Goal: Task Accomplishment & Management: Use online tool/utility

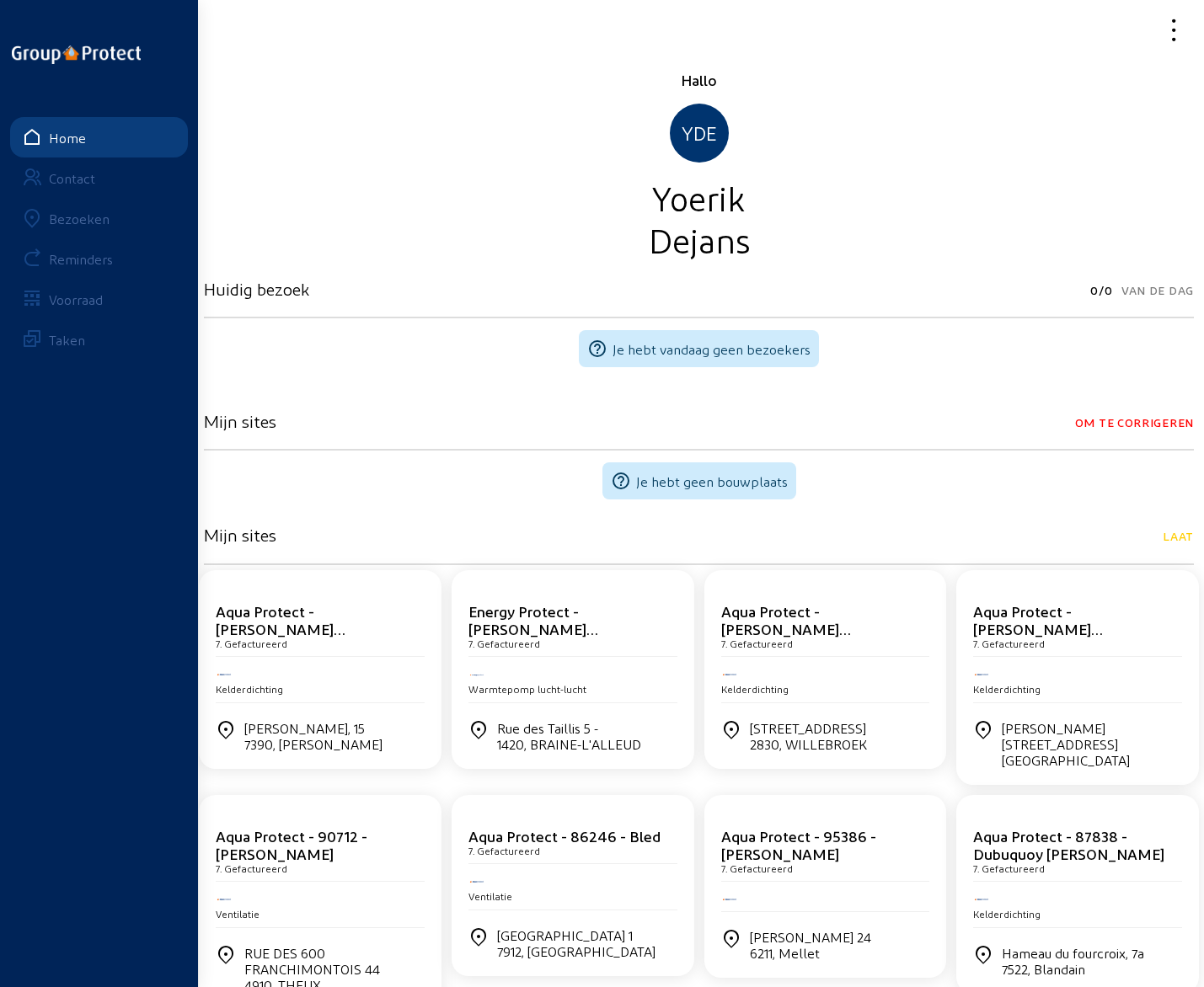
click at [71, 218] on div "Bezoeken" at bounding box center [79, 218] width 60 height 16
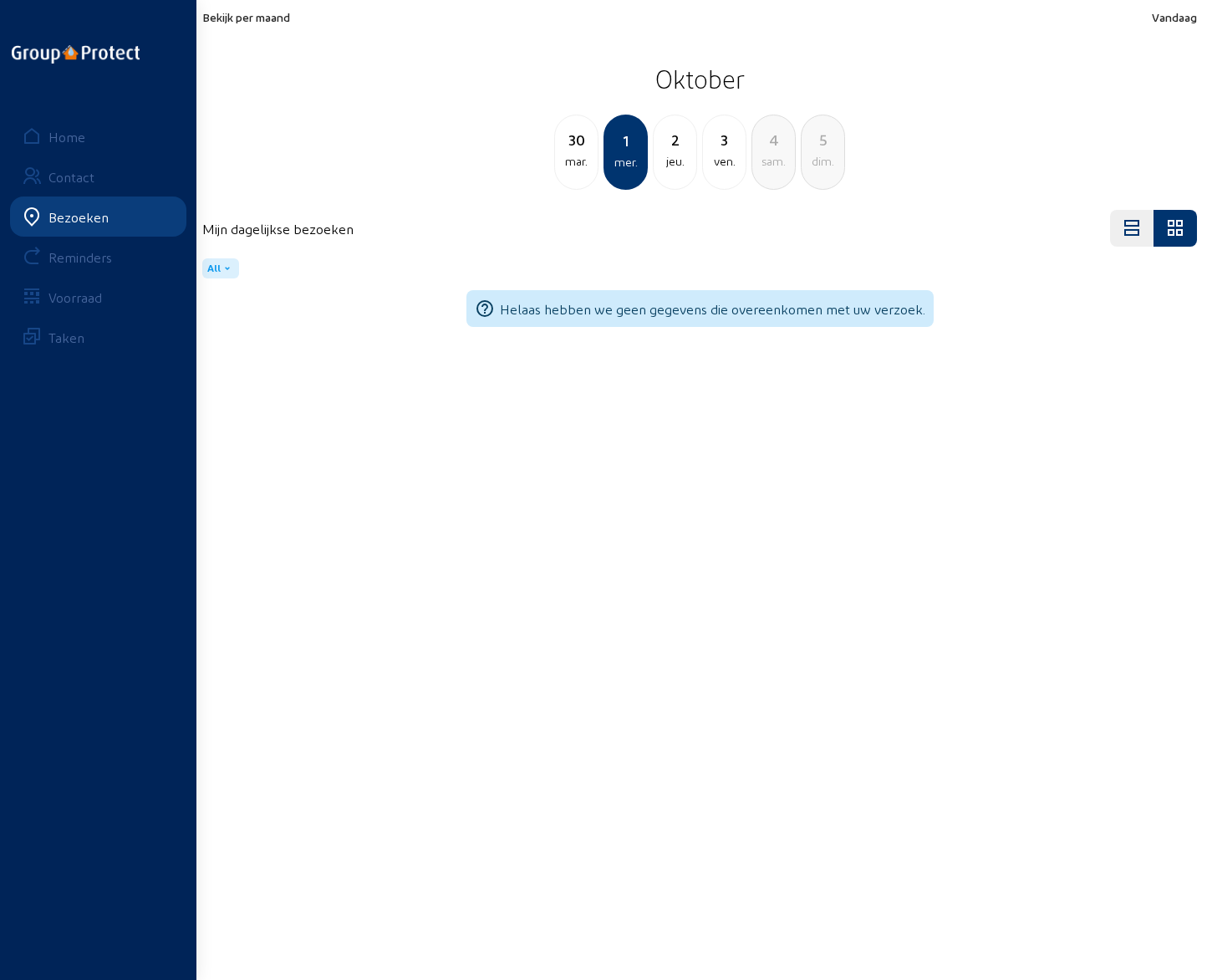
click at [672, 151] on div "2" at bounding box center [674, 140] width 43 height 24
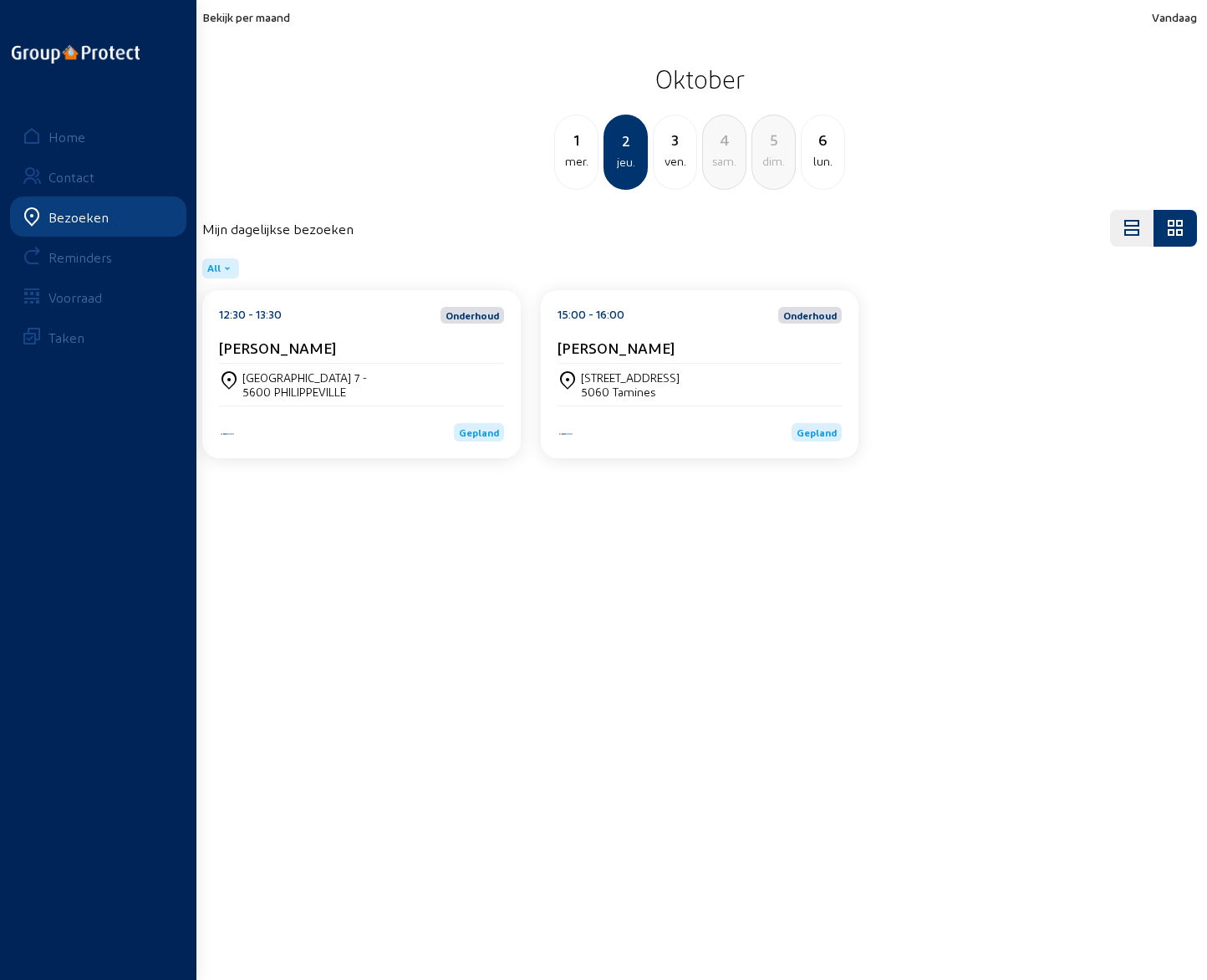
click at [274, 348] on cam-card-title "[PERSON_NAME]" at bounding box center [277, 347] width 117 height 17
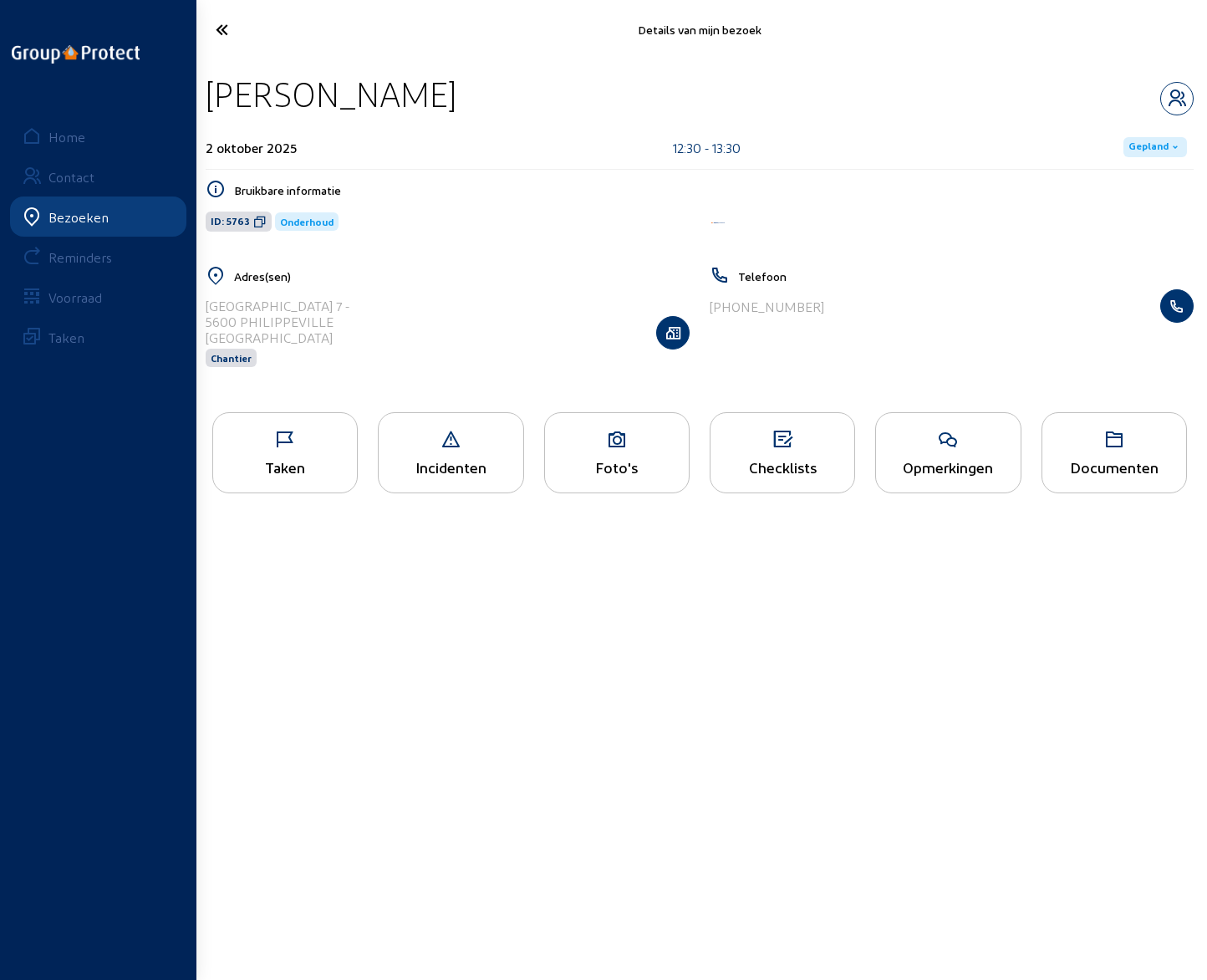
click at [945, 464] on div "Opmerkingen" at bounding box center [948, 466] width 143 height 17
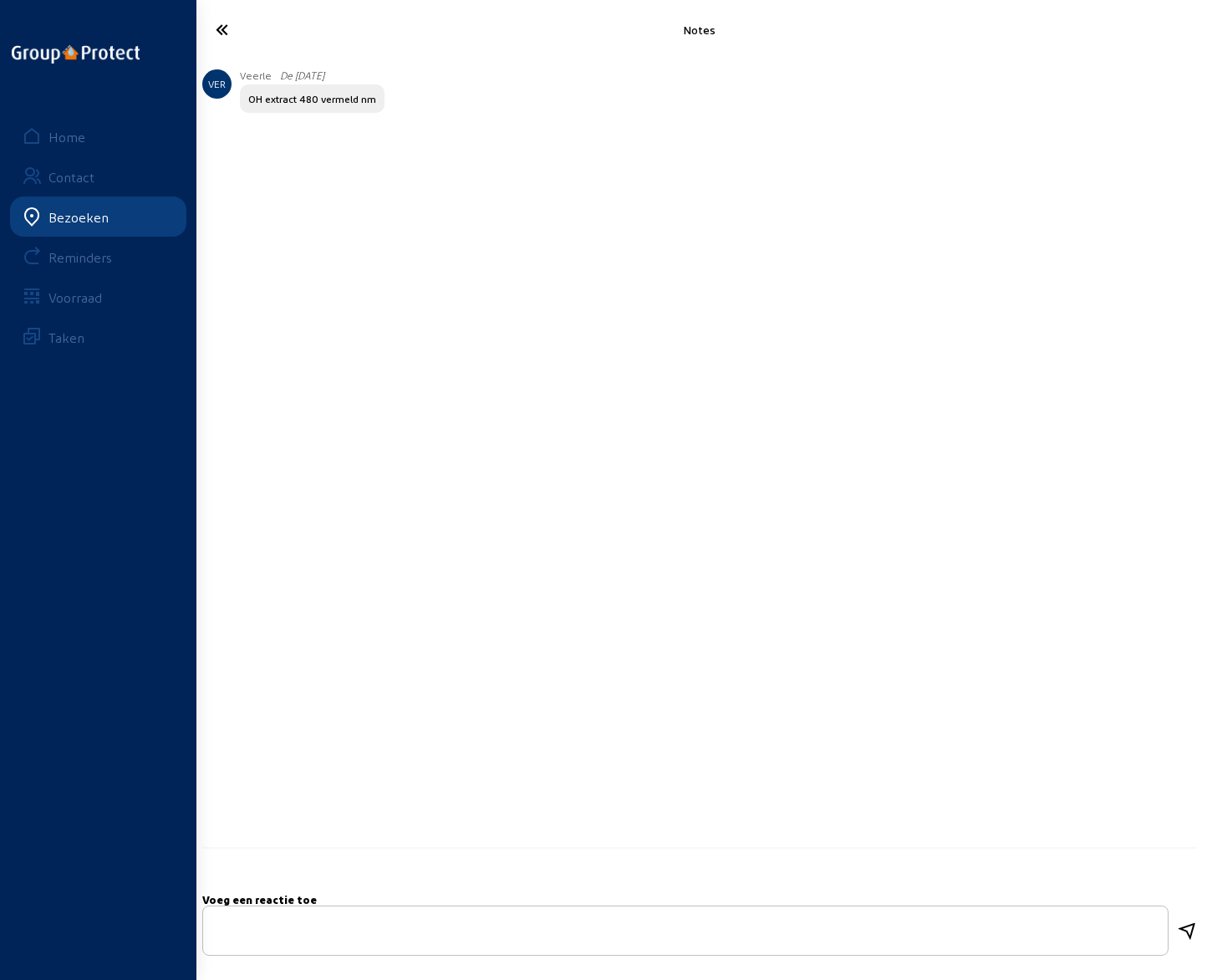
click at [221, 34] on icon at bounding box center [276, 30] width 139 height 29
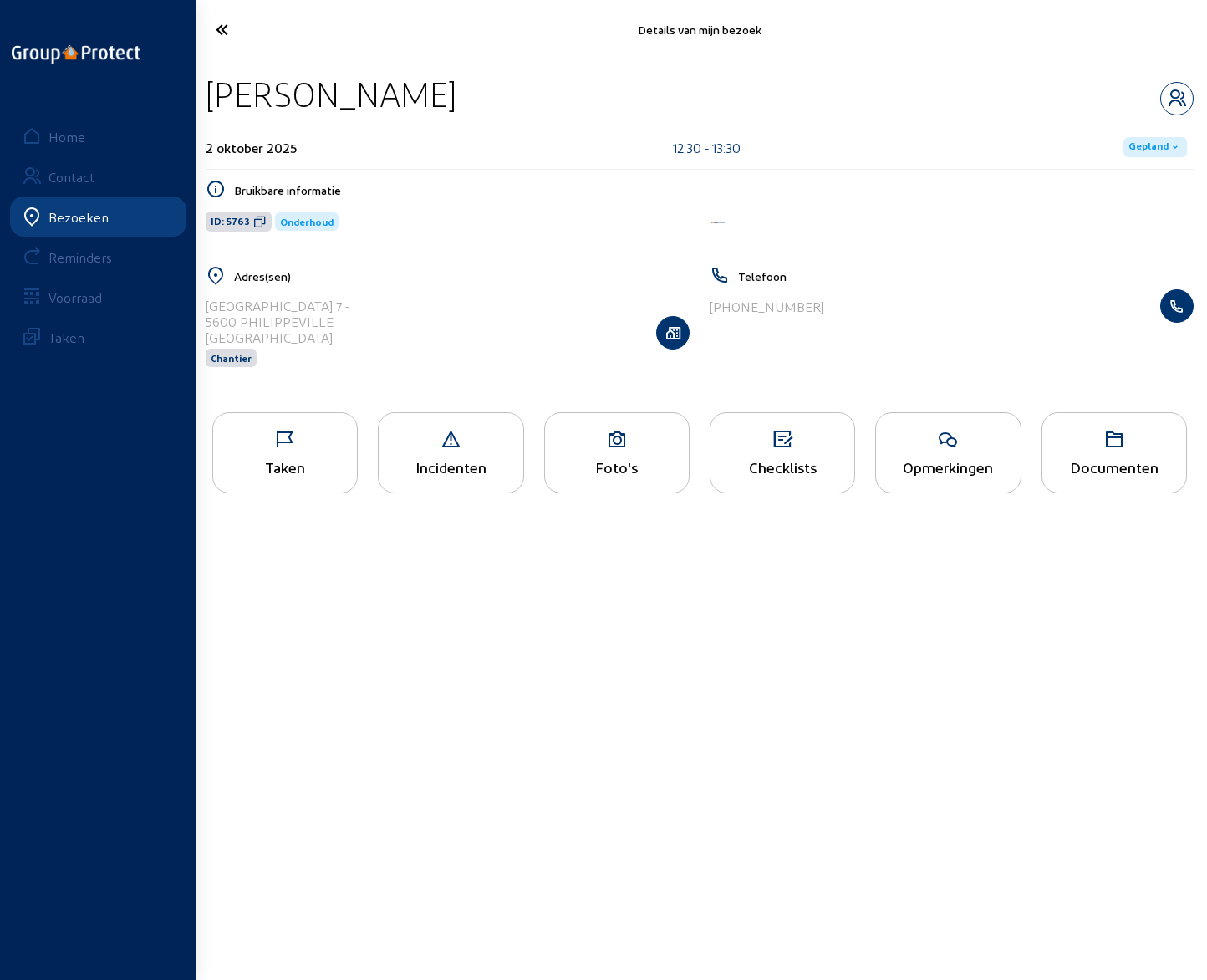
click at [221, 34] on icon at bounding box center [276, 30] width 139 height 29
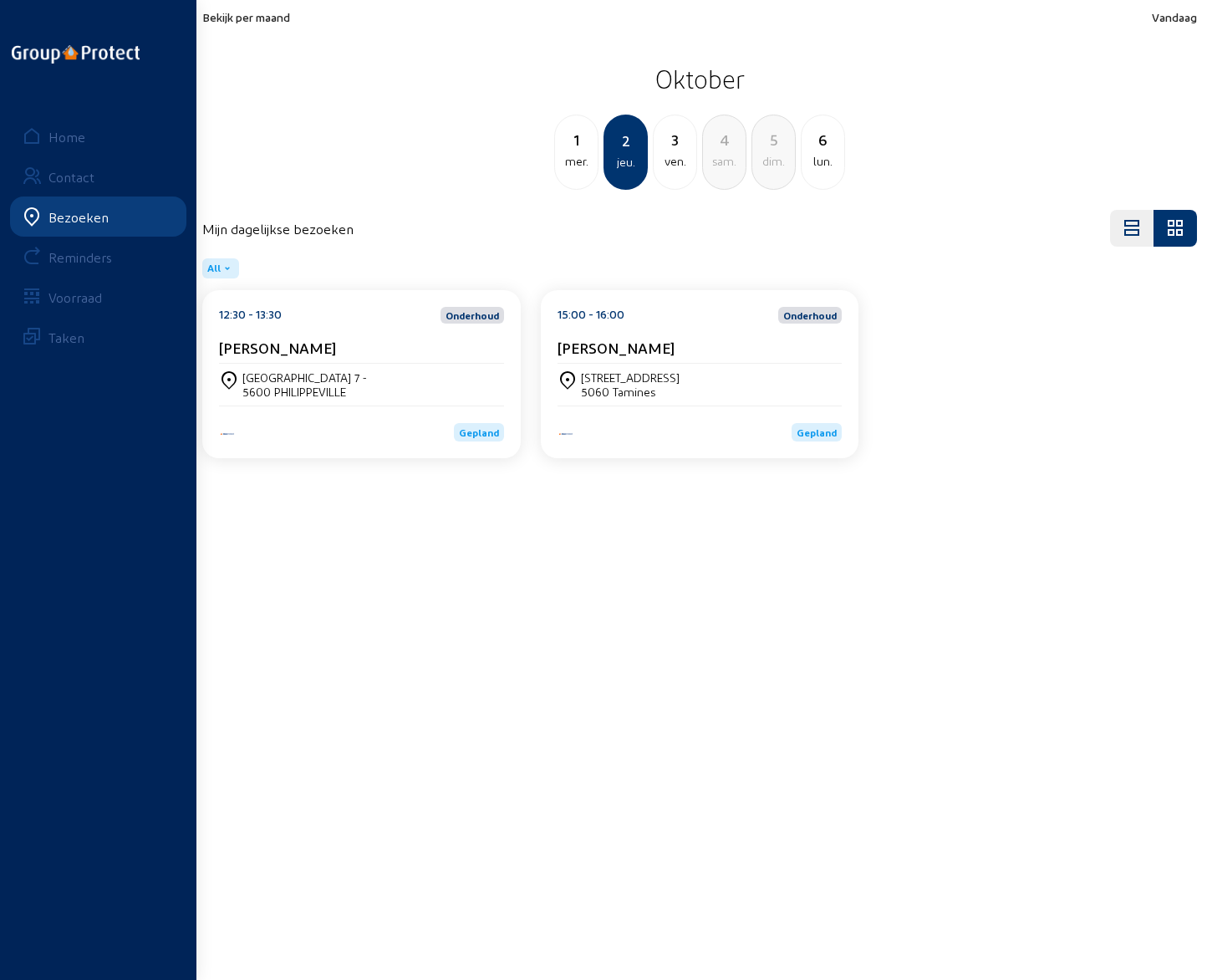
click at [625, 348] on cam-card-title "[PERSON_NAME]" at bounding box center [616, 347] width 117 height 17
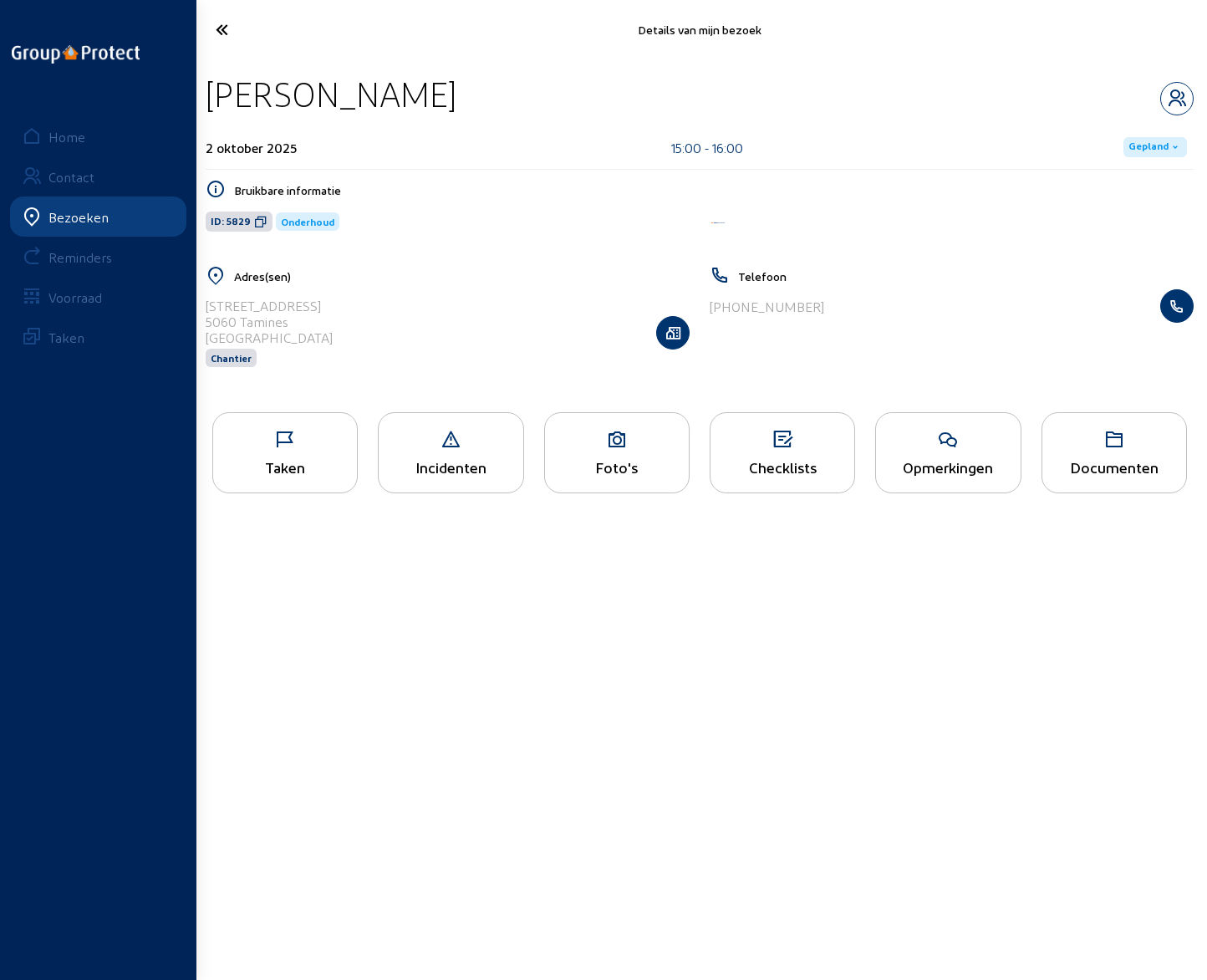
click at [951, 462] on div "Opmerkingen" at bounding box center [948, 466] width 143 height 17
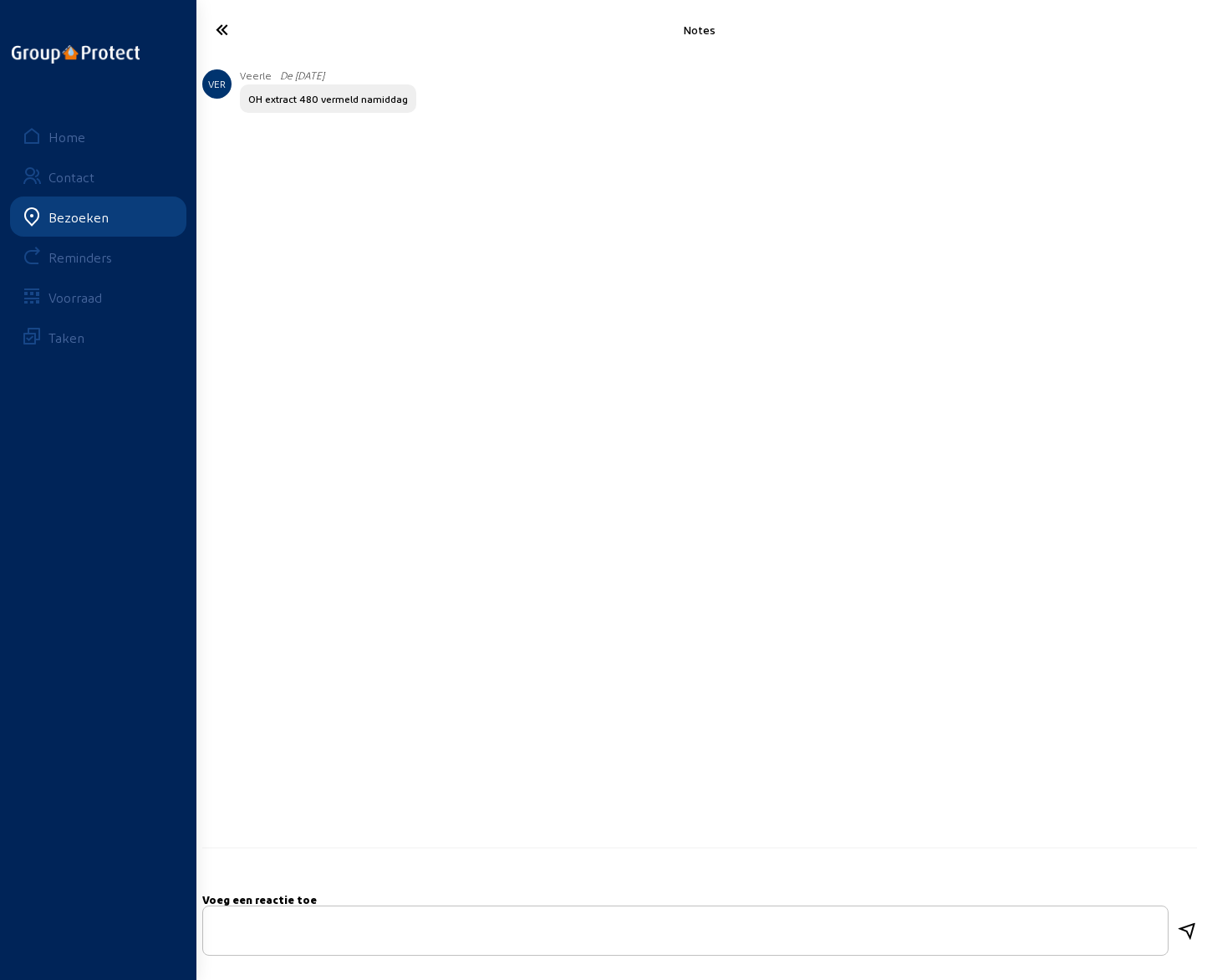
click at [220, 25] on icon at bounding box center [276, 30] width 139 height 29
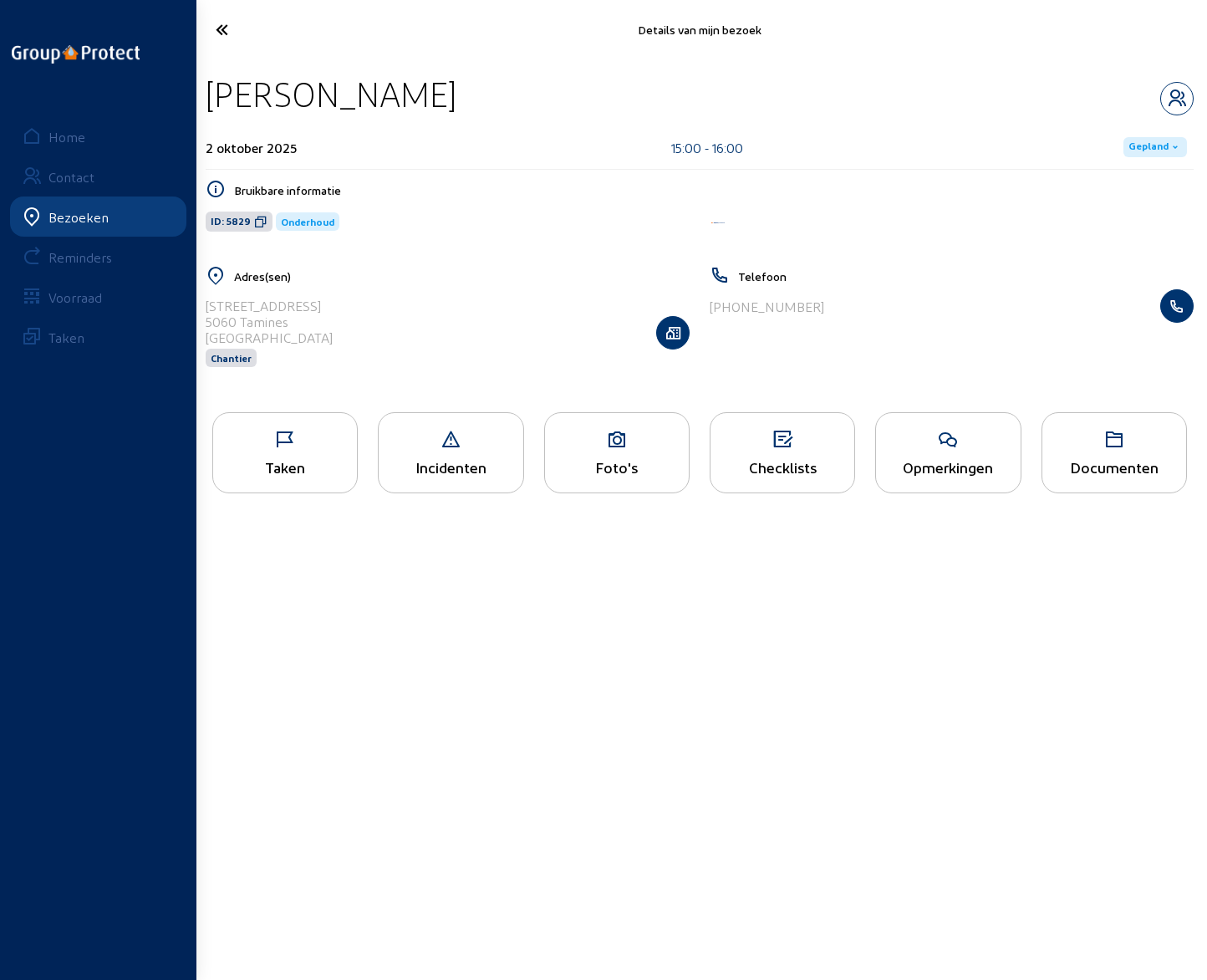
click at [221, 29] on icon at bounding box center [276, 30] width 139 height 29
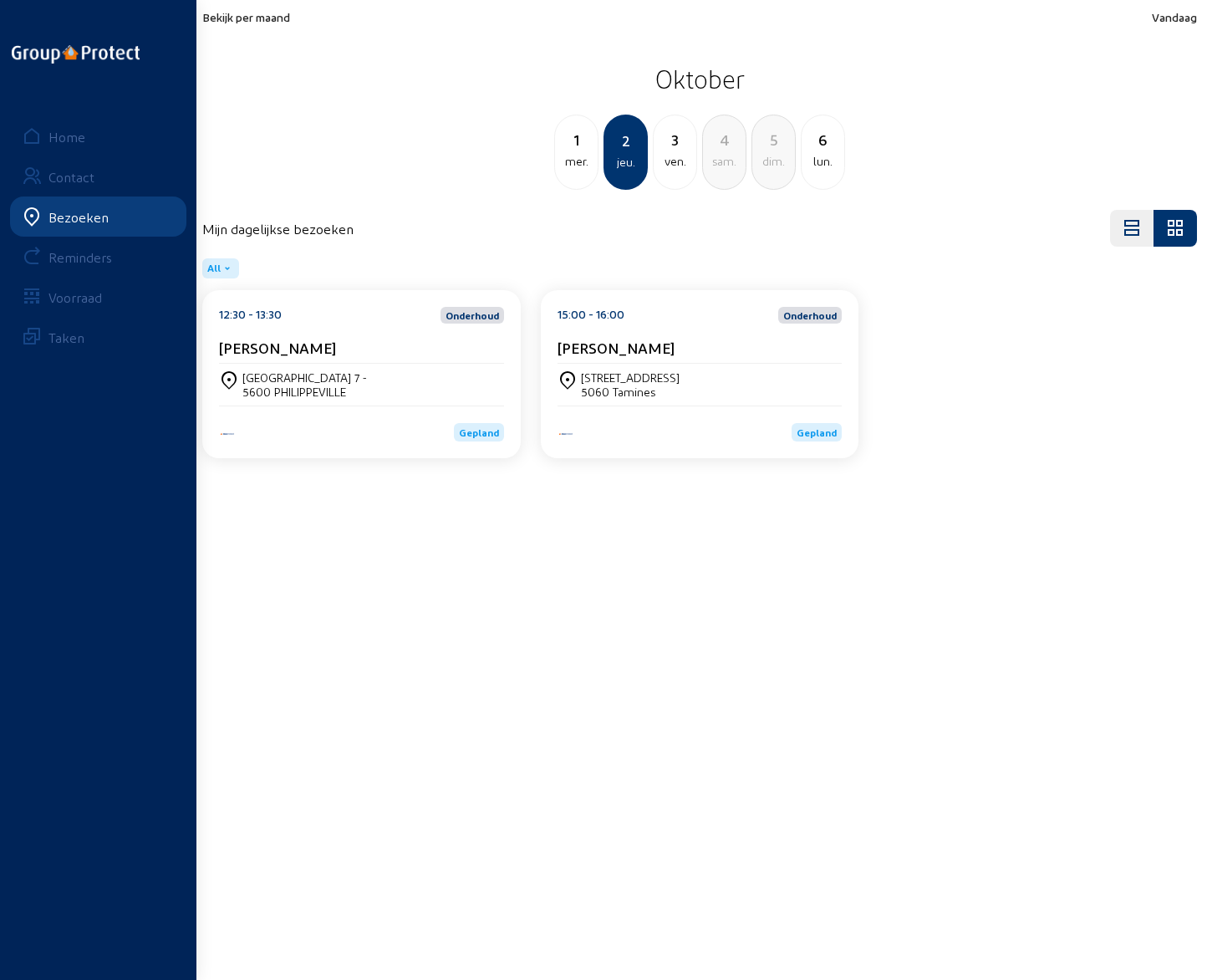
click at [676, 158] on div "ven." at bounding box center [674, 162] width 43 height 20
